Goal: Task Accomplishment & Management: Use online tool/utility

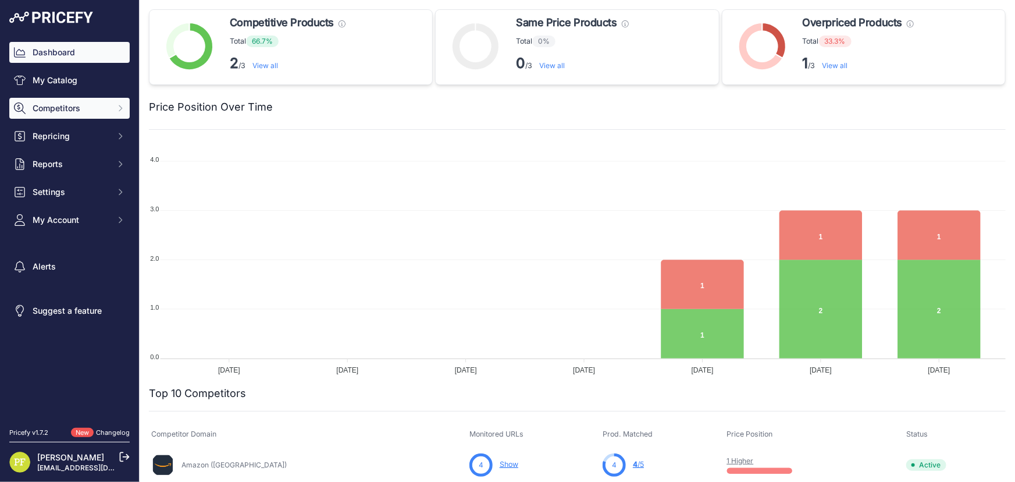
click at [70, 109] on span "Competitors" at bounding box center [71, 108] width 76 height 12
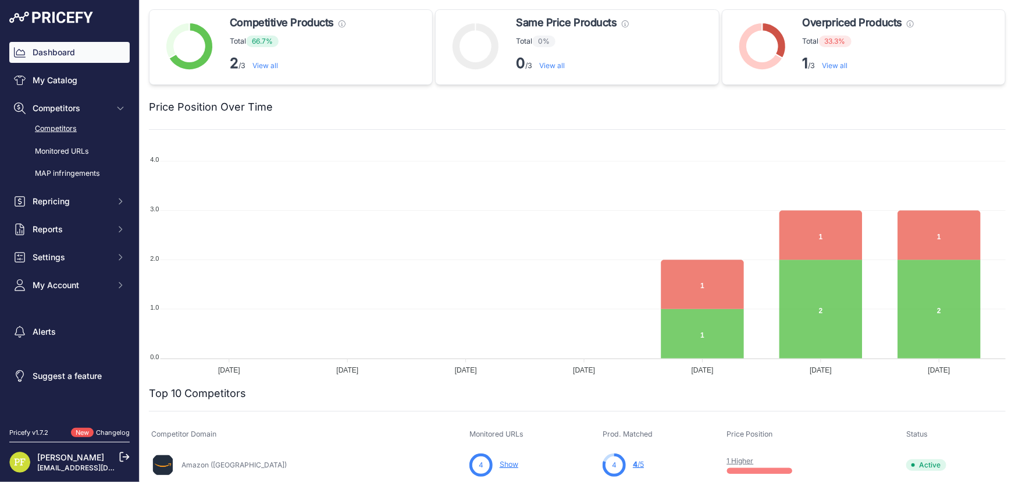
click at [59, 127] on link "Competitors" at bounding box center [69, 129] width 120 height 20
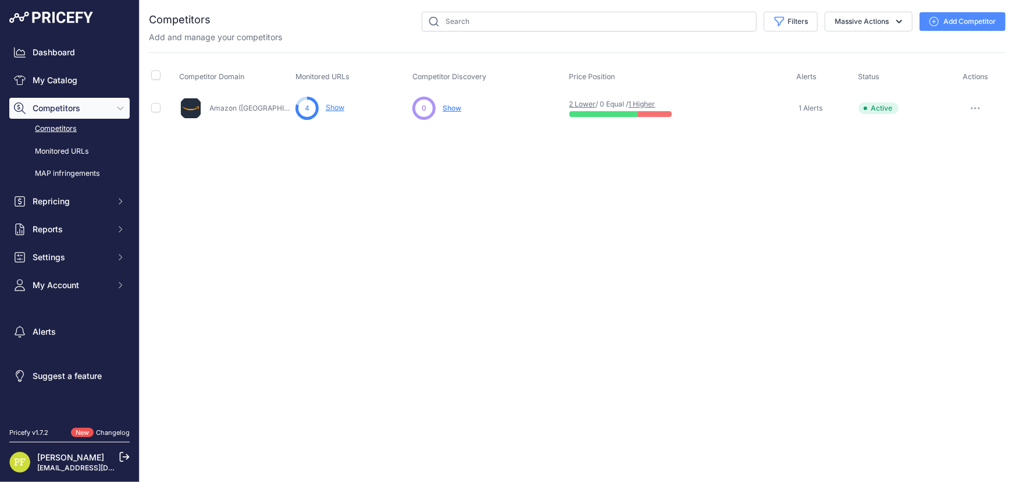
click at [947, 20] on button "Add Competitor" at bounding box center [962, 21] width 86 height 19
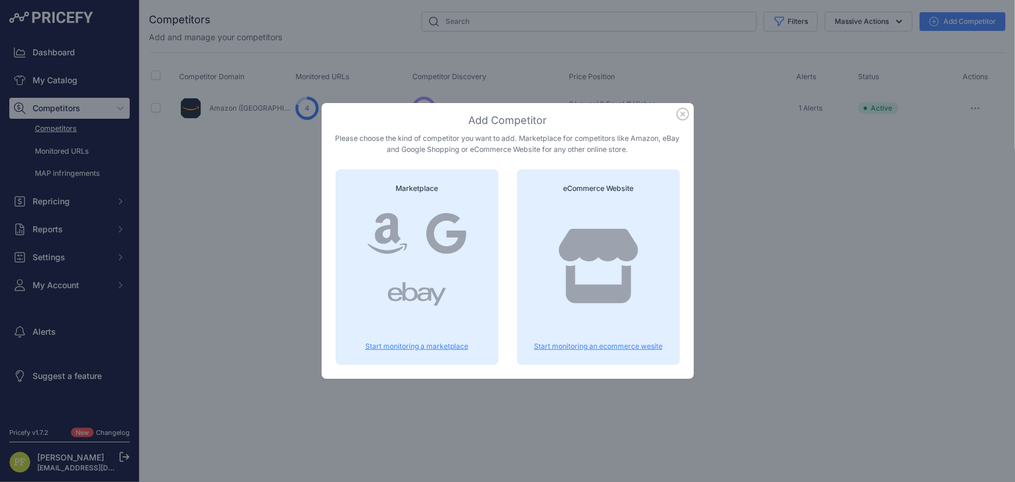
click at [603, 330] on div at bounding box center [598, 277] width 135 height 149
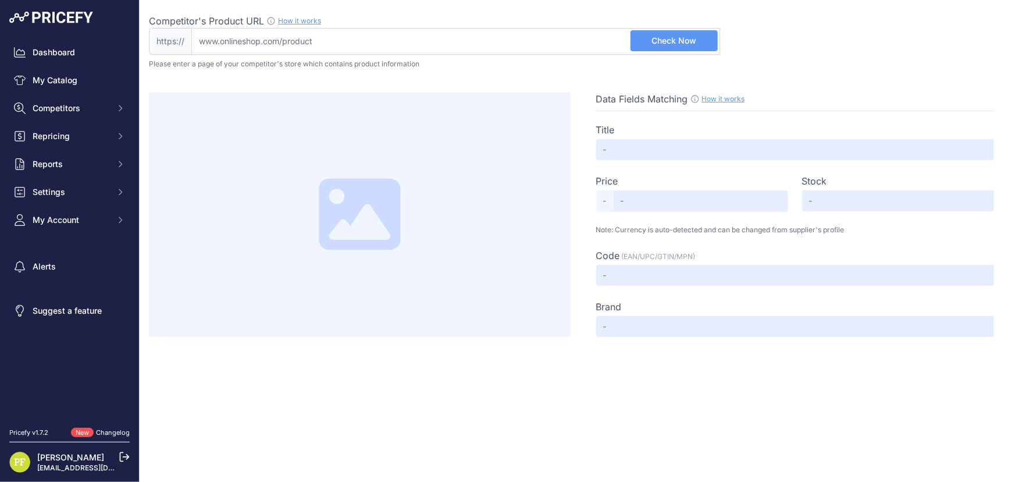
click at [339, 49] on input "Competitor's Product URL How it works In order to create your competitor's extr…" at bounding box center [455, 41] width 529 height 27
paste input "https://www.silamp.it/index.php?keywords=bombilla+g45+4w"
type input "www.silamp.it/index.php?keywords=bombilla+g45+4w"
click at [661, 39] on span "Check Now" at bounding box center [674, 41] width 45 height 12
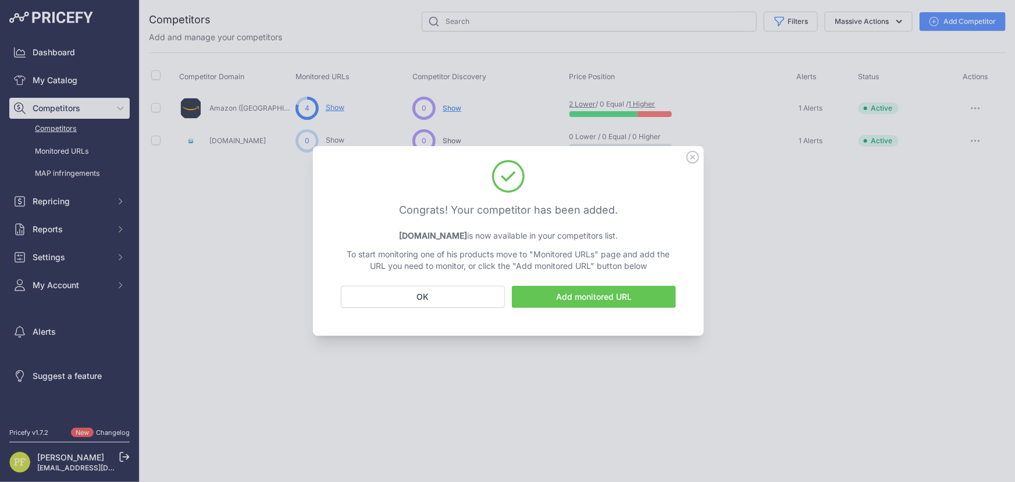
click at [691, 154] on icon at bounding box center [692, 157] width 13 height 13
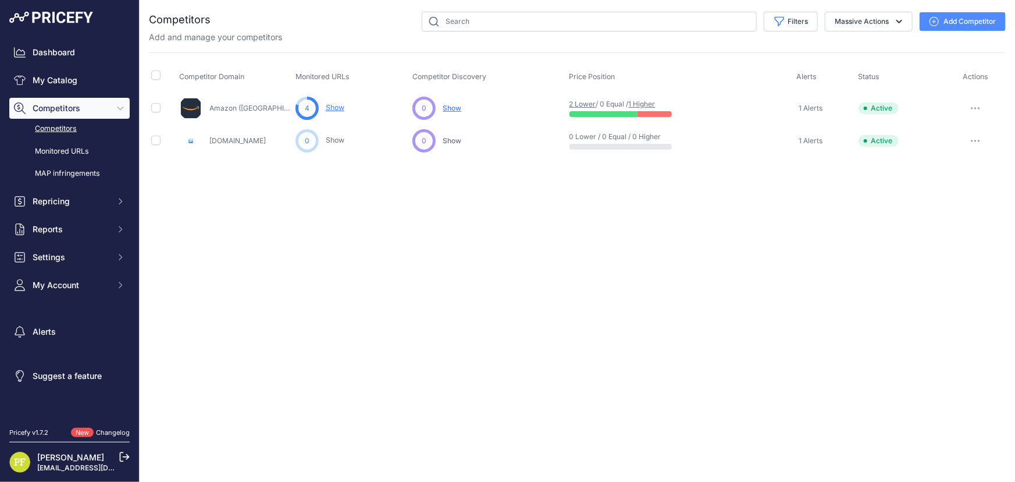
click at [982, 142] on button "button" at bounding box center [975, 141] width 23 height 16
click at [976, 160] on link "View Competitor Profile" at bounding box center [954, 165] width 97 height 19
click at [977, 140] on icon "button" at bounding box center [975, 141] width 9 height 2
click at [933, 194] on button "Delete" at bounding box center [954, 202] width 97 height 19
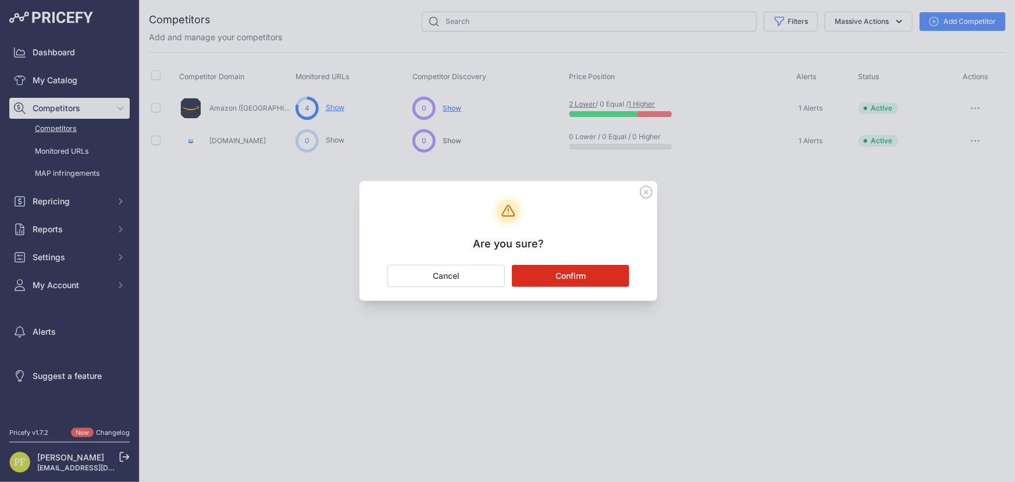
click at [573, 267] on button "Confirm" at bounding box center [570, 276] width 117 height 22
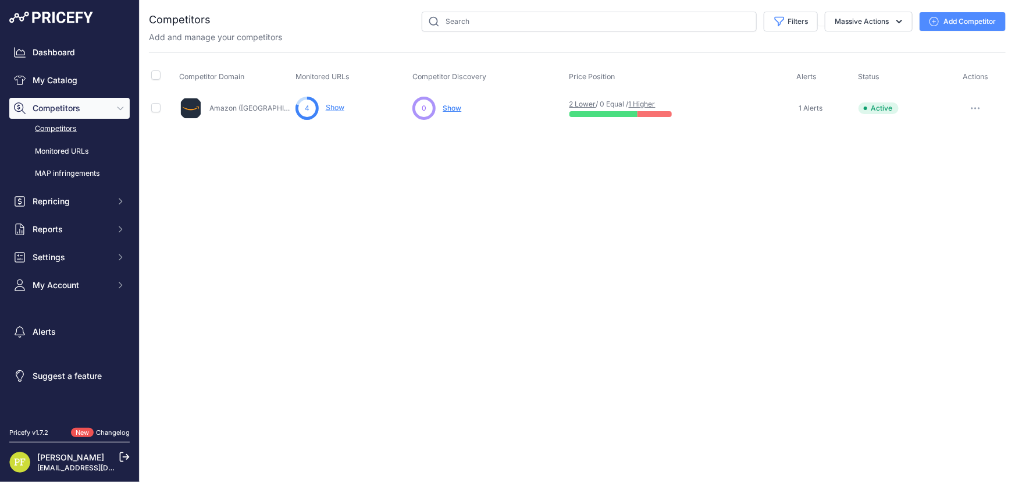
click at [965, 22] on button "Add Competitor" at bounding box center [962, 21] width 86 height 19
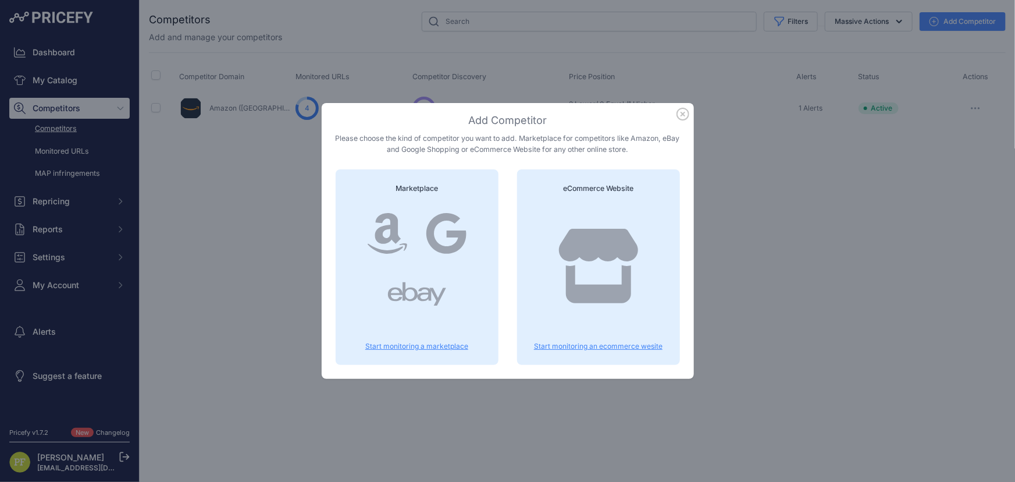
click at [592, 340] on div at bounding box center [598, 277] width 135 height 149
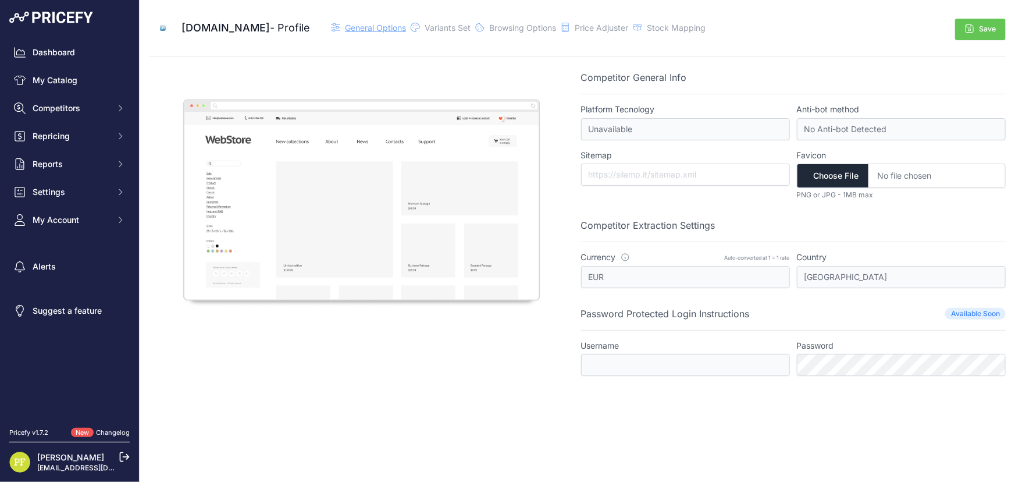
click at [345, 23] on span "General Options" at bounding box center [375, 28] width 61 height 10
click at [425, 26] on span "Variants Set" at bounding box center [448, 28] width 46 height 10
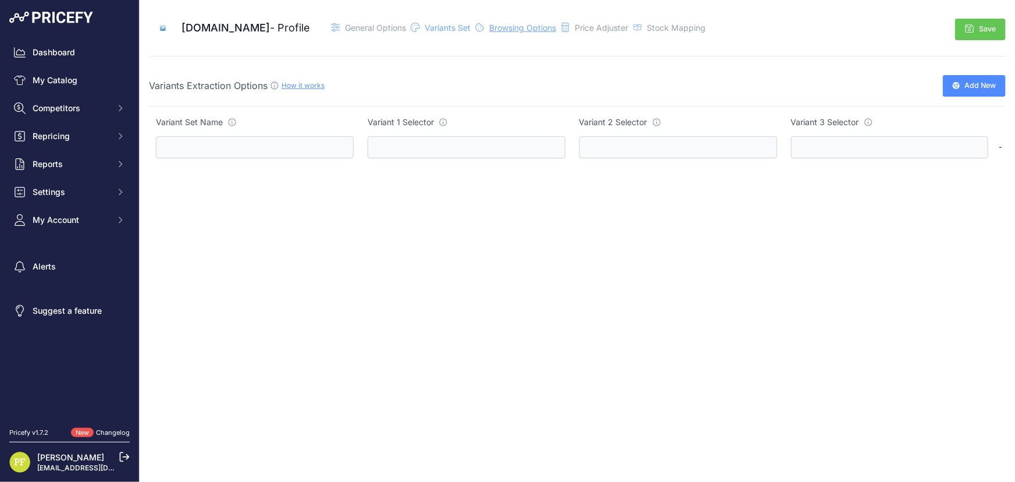
click at [489, 23] on span "Browsing Options" at bounding box center [522, 28] width 67 height 10
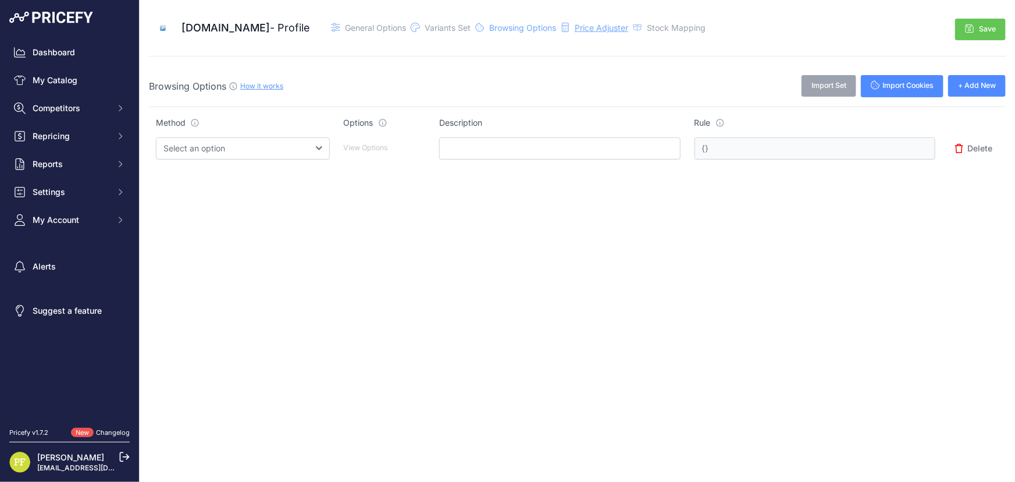
click at [575, 23] on span "Price Adjuster" at bounding box center [602, 28] width 54 height 10
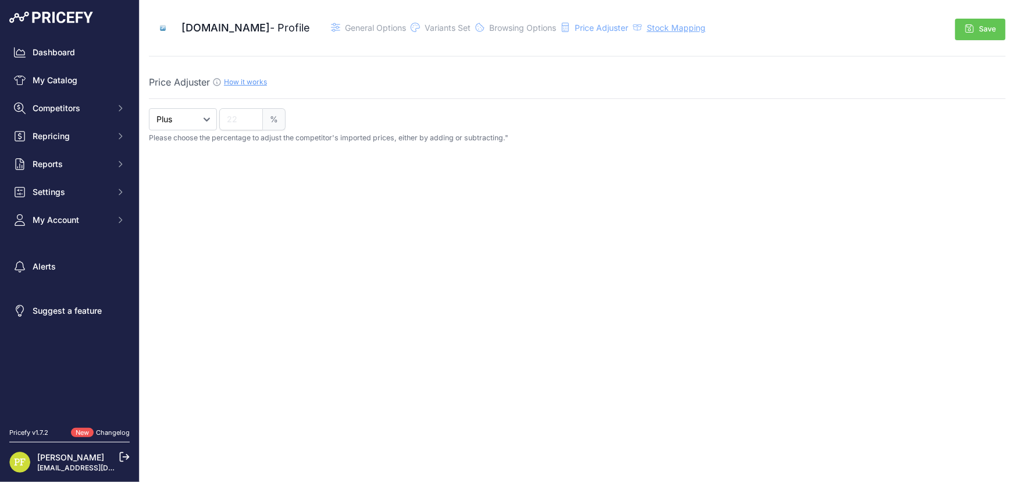
click at [647, 29] on span "Stock Mapping" at bounding box center [676, 28] width 59 height 10
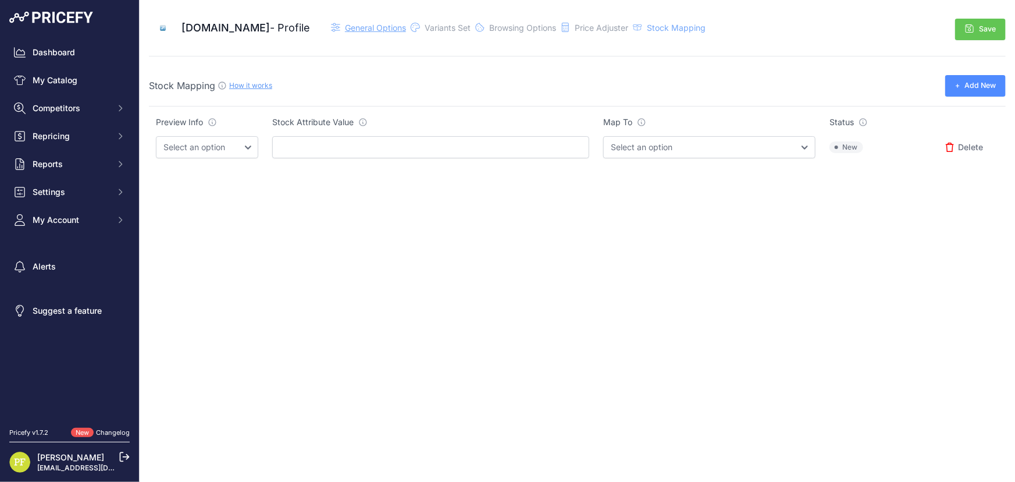
click at [345, 28] on span "General Options" at bounding box center [375, 28] width 61 height 10
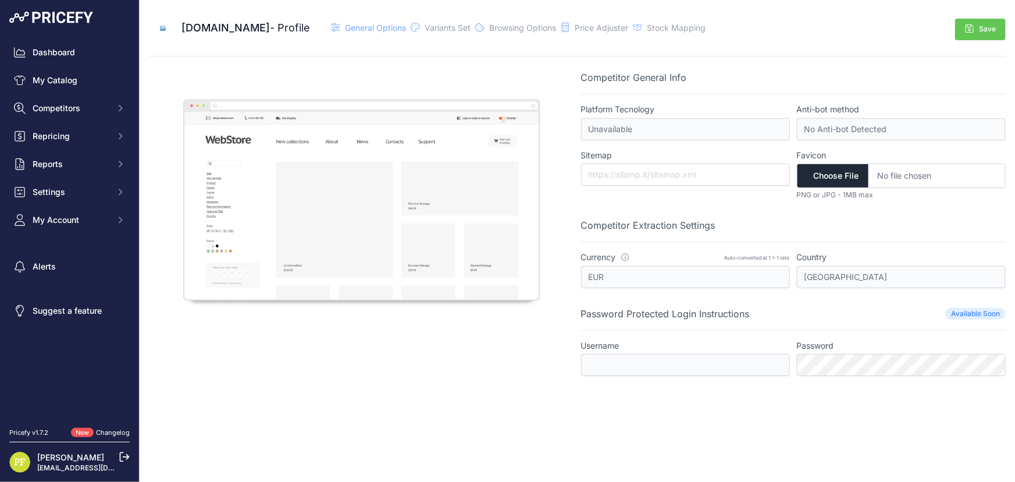
click at [182, 23] on span "[DOMAIN_NAME]" at bounding box center [225, 28] width 88 height 12
click at [166, 28] on img at bounding box center [163, 28] width 28 height 28
click at [345, 24] on span "General Options" at bounding box center [375, 28] width 61 height 10
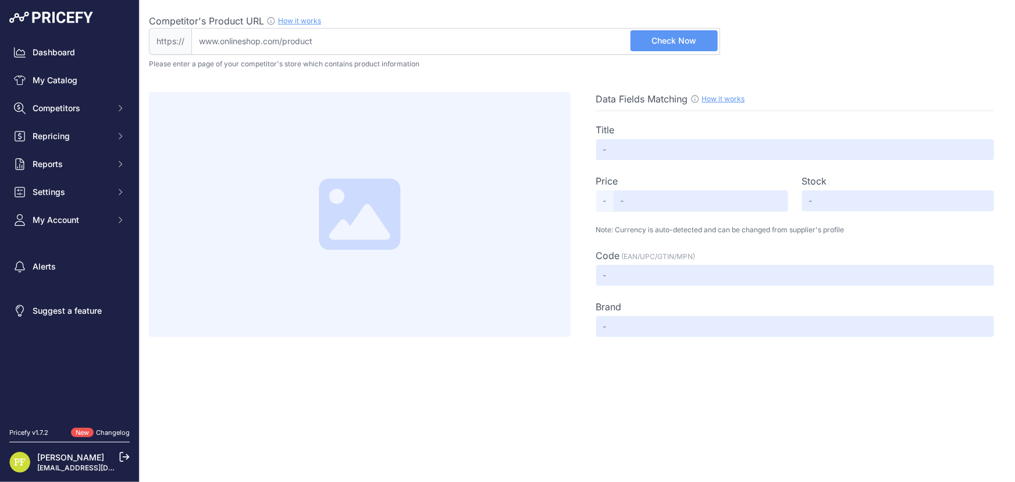
click at [364, 35] on input "Competitor's Product URL How it works In order to create your competitor's extr…" at bounding box center [455, 41] width 529 height 27
paste input "https://www.silamp.it/luz-de-techo-led-de-120cm-36w-220v-smd-led-p22-36w-p-2358…"
type input "www.silamp.it/luz-de-techo-led-de-120cm-36w-220v-smd-led-p22-36w-p-23585.html?o…"
click at [660, 33] on button "Check Now" at bounding box center [673, 40] width 87 height 21
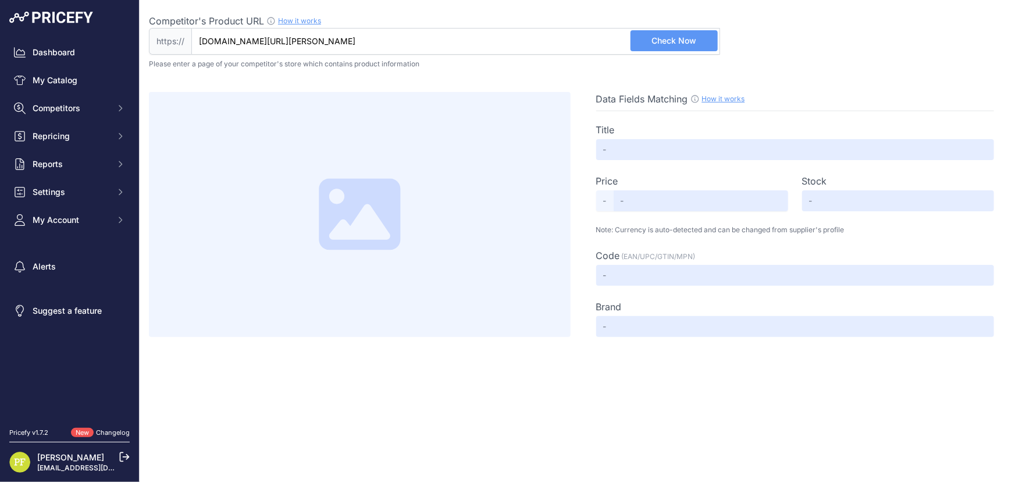
scroll to position [0, 0]
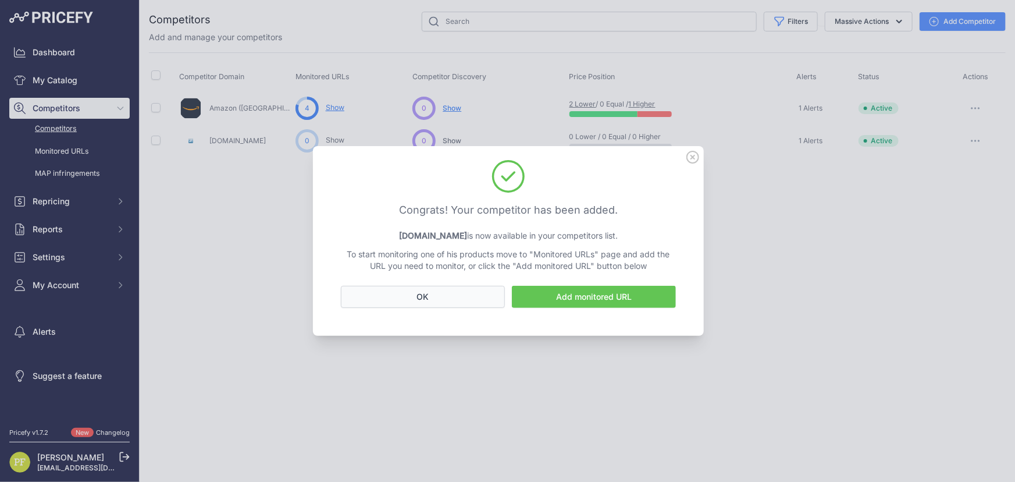
click at [440, 293] on button "OK" at bounding box center [423, 297] width 164 height 22
